Goal: Navigation & Orientation: Find specific page/section

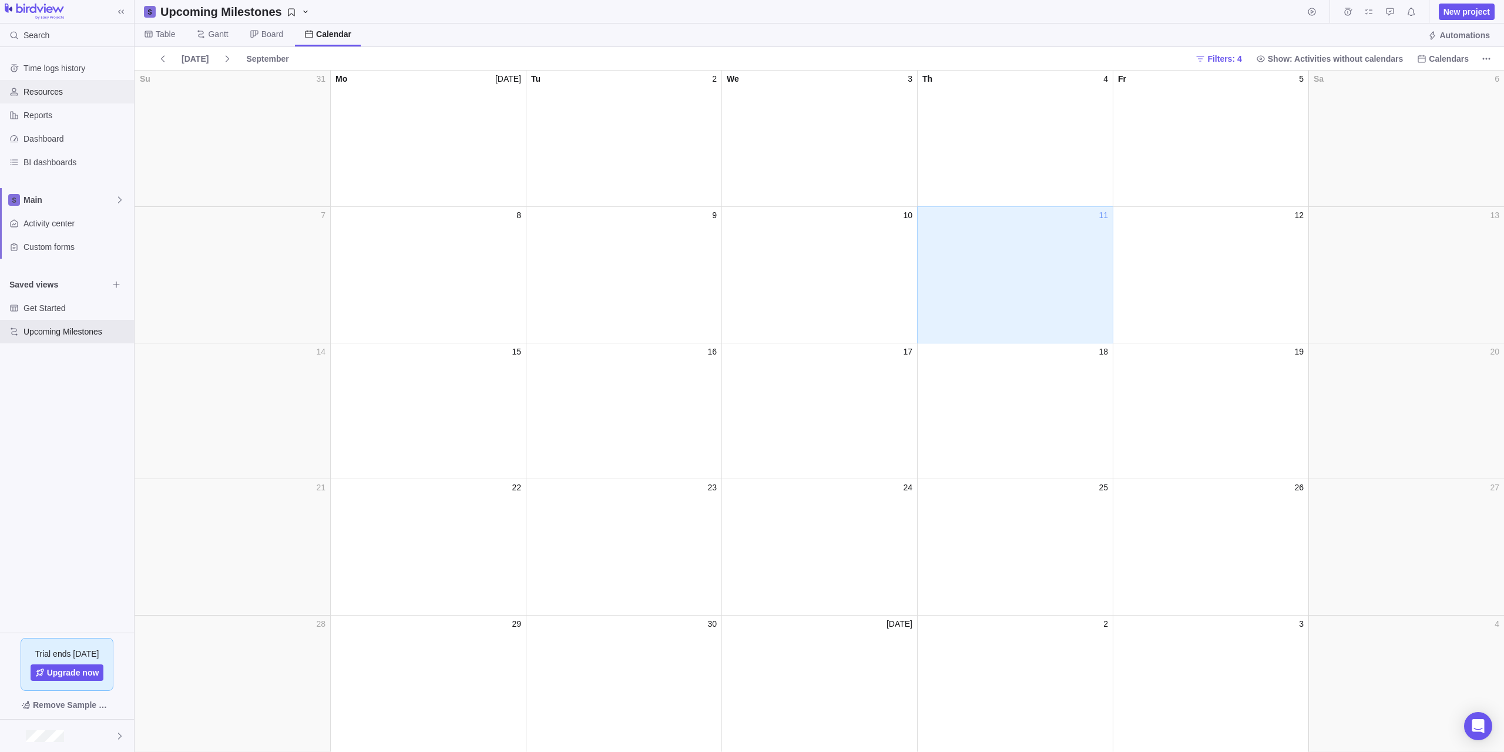
click at [45, 90] on span "Resources" at bounding box center [77, 92] width 106 height 12
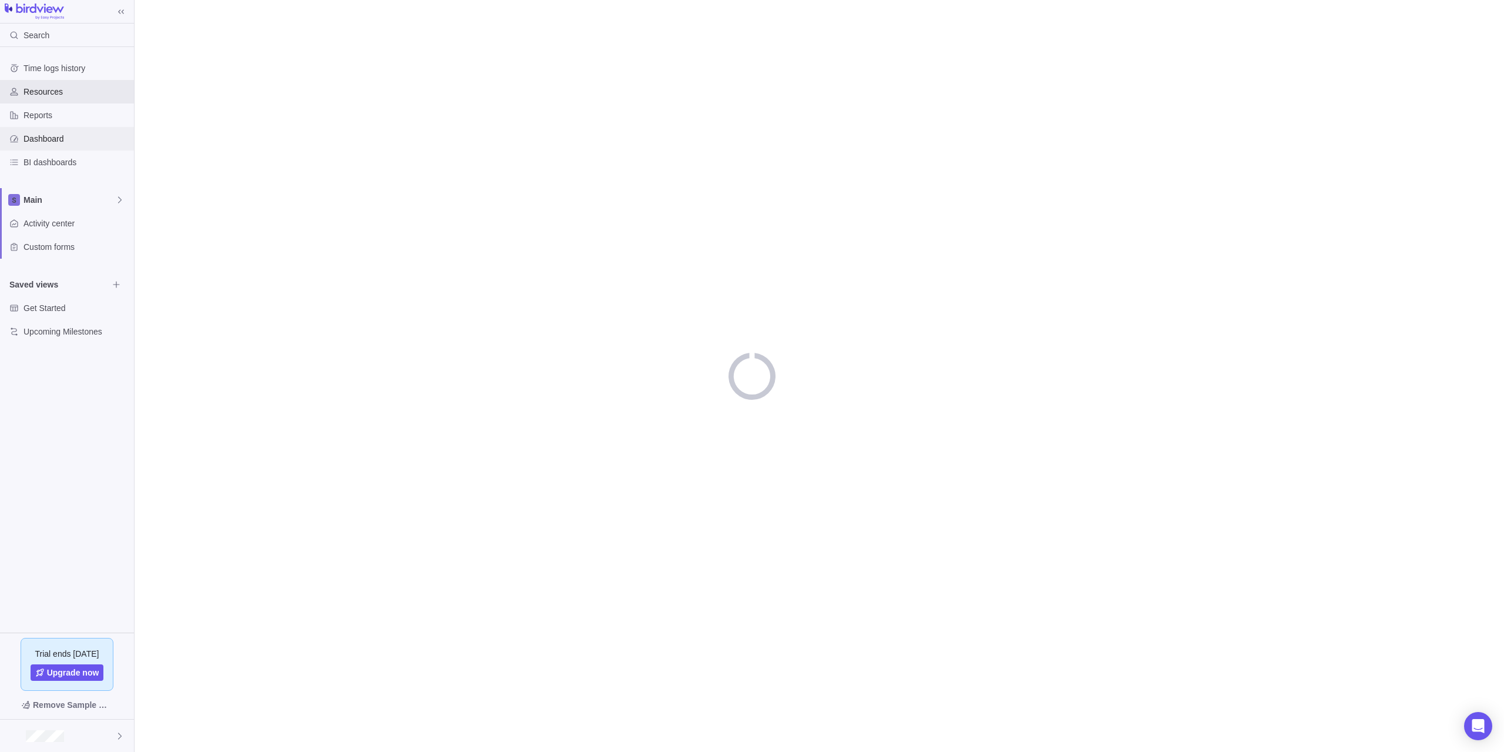
click at [40, 135] on span "Dashboard" at bounding box center [77, 139] width 106 height 12
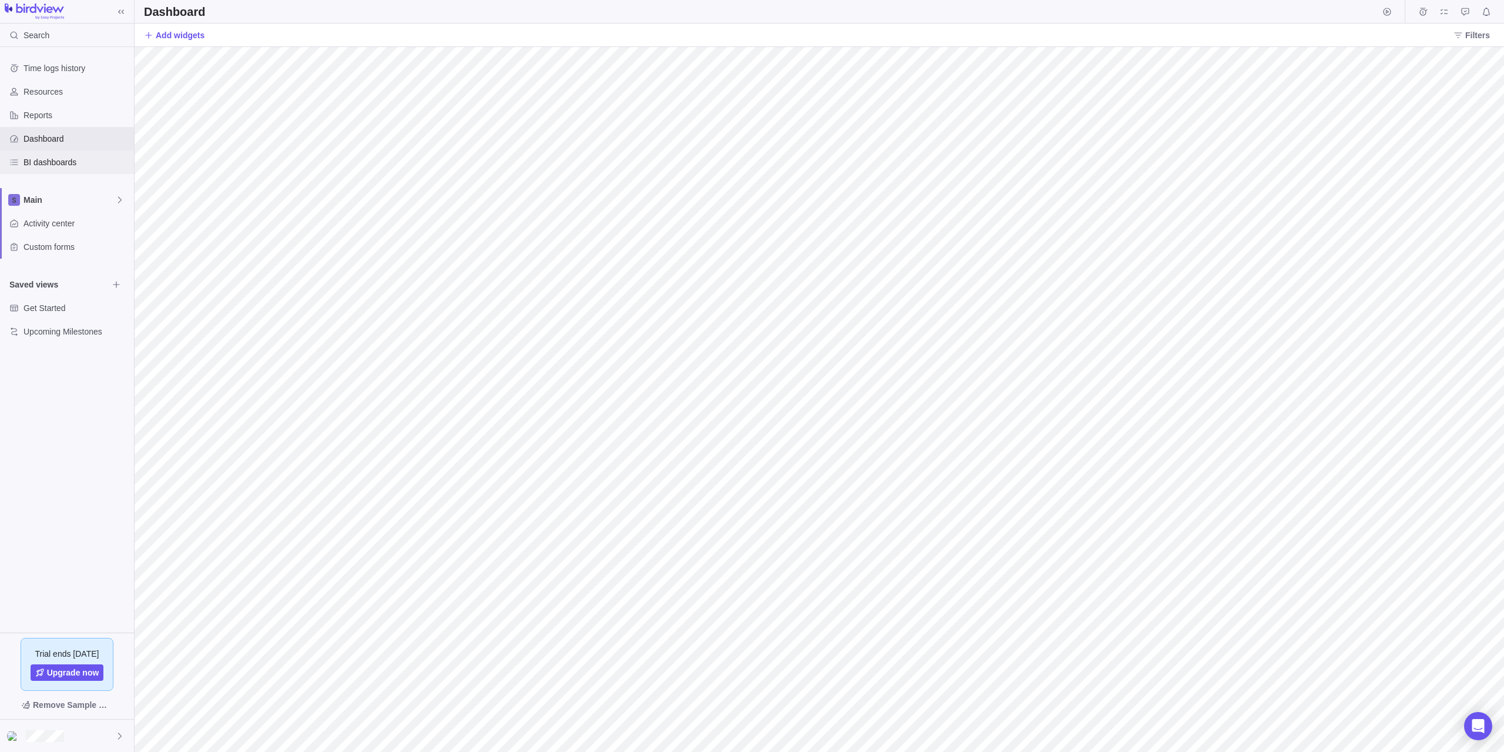
click at [39, 162] on span "BI dashboards" at bounding box center [77, 162] width 106 height 12
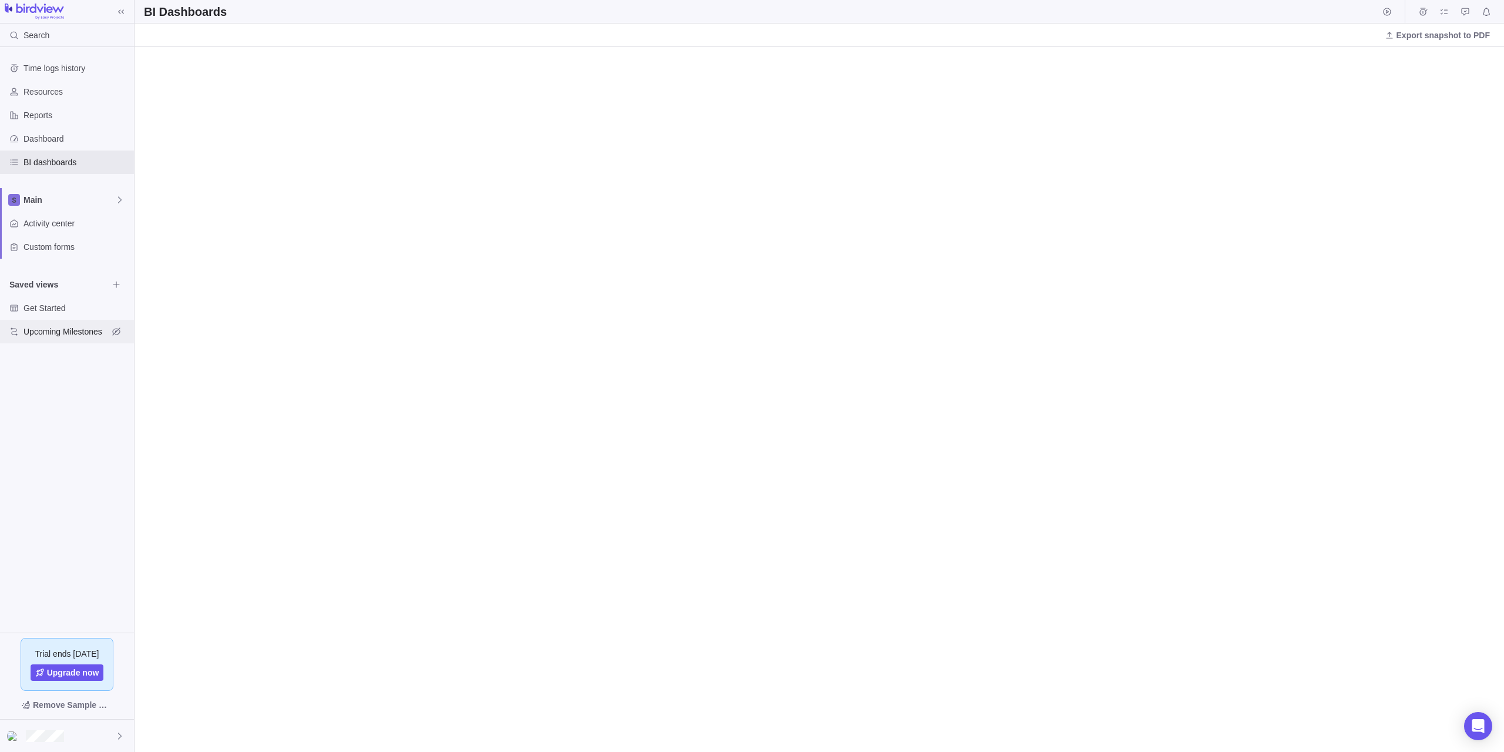
click at [66, 331] on span "Upcoming Milestones" at bounding box center [66, 332] width 85 height 12
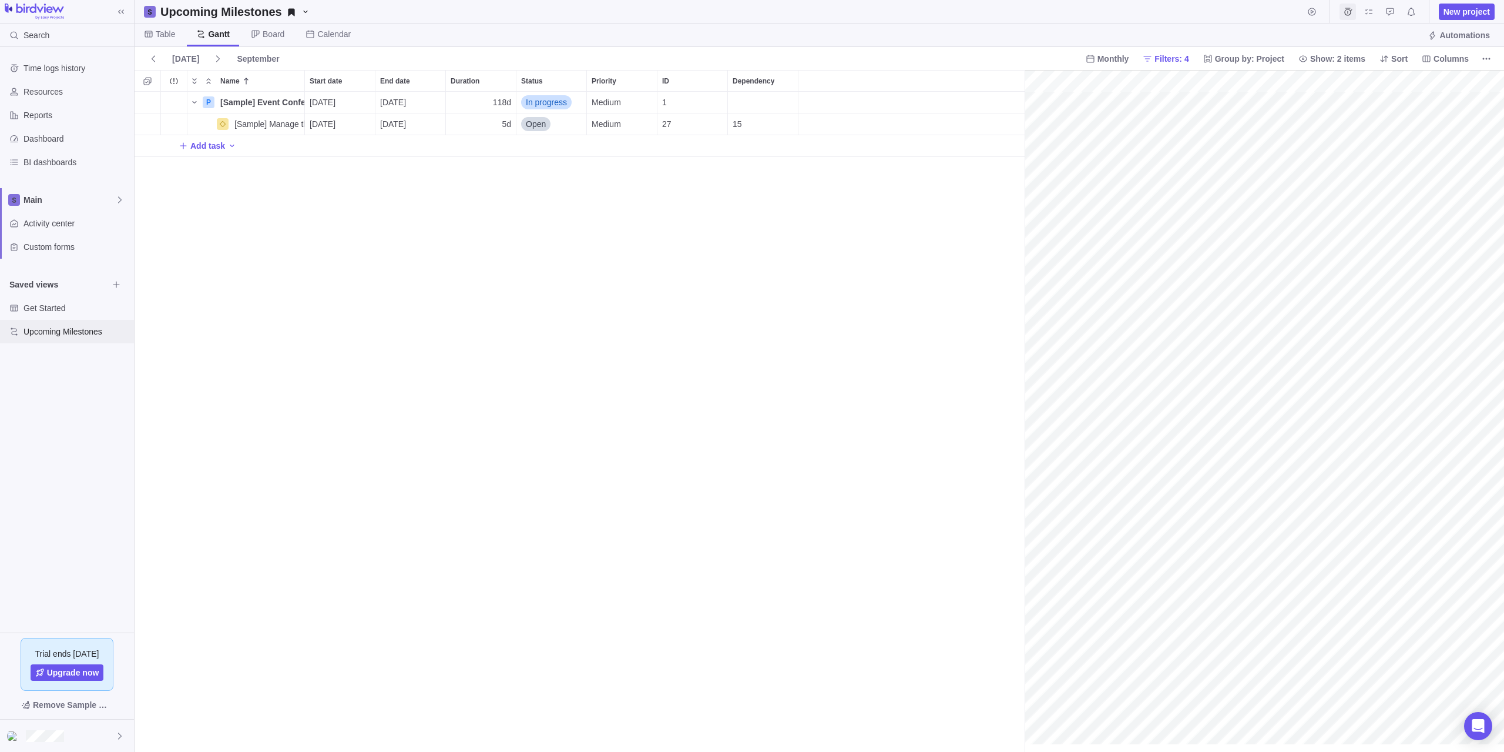
scroll to position [0, 126]
